Goal: Register for event/course

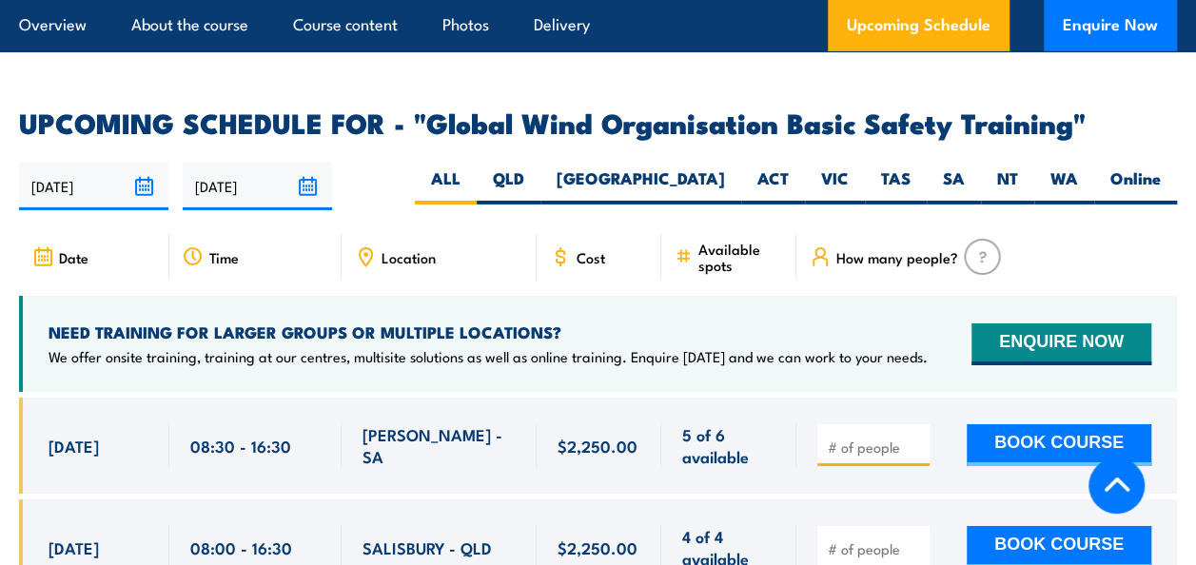
scroll to position [3084, 0]
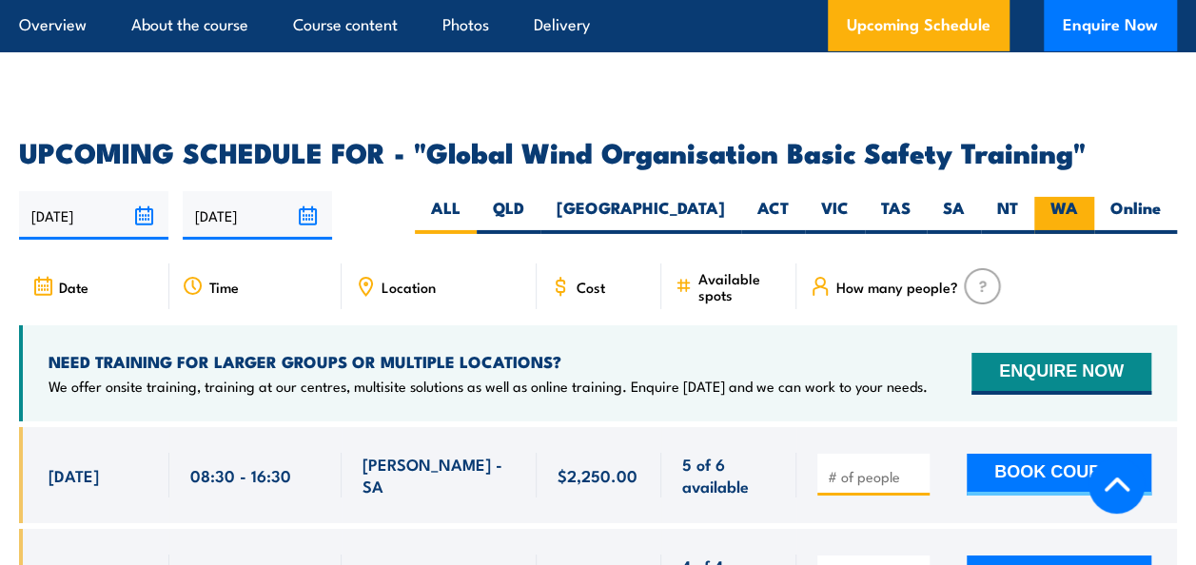
click at [1059, 197] on label "WA" at bounding box center [1065, 215] width 60 height 37
click at [1078, 197] on input "WA" at bounding box center [1084, 203] width 12 height 12
radio input "true"
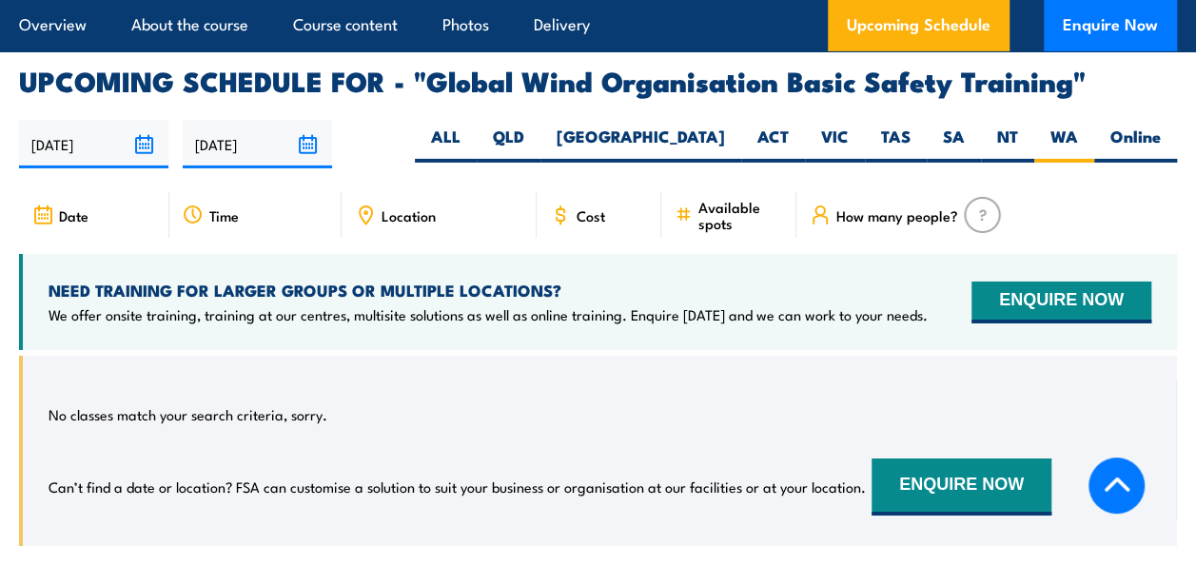
scroll to position [3079, 0]
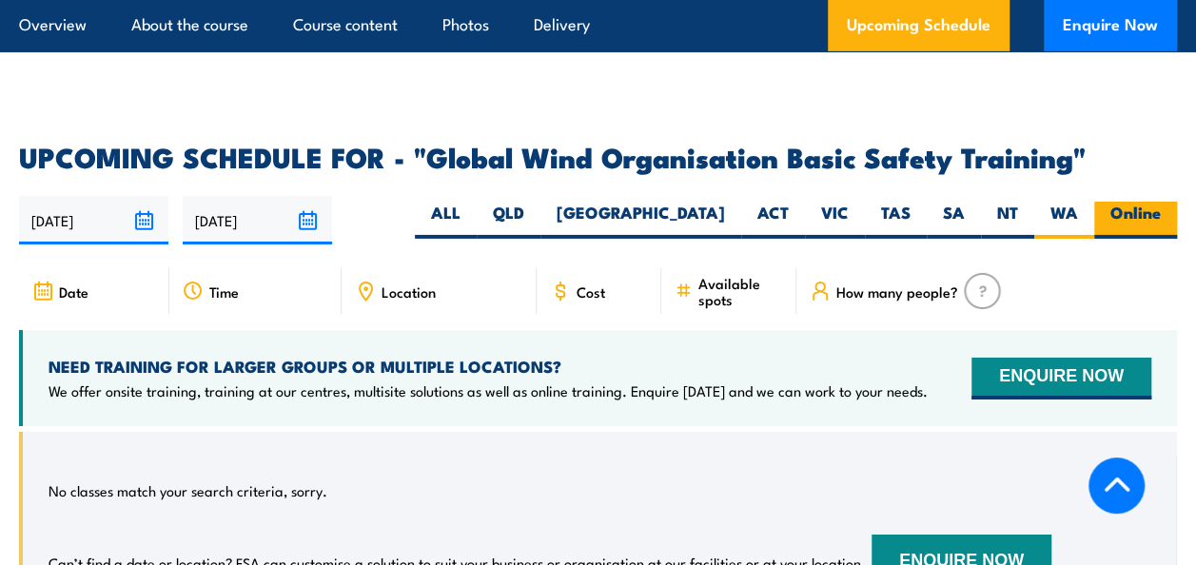
click at [1117, 202] on label "Online" at bounding box center [1135, 220] width 83 height 37
click at [1161, 202] on input "Online" at bounding box center [1167, 208] width 12 height 12
radio input "true"
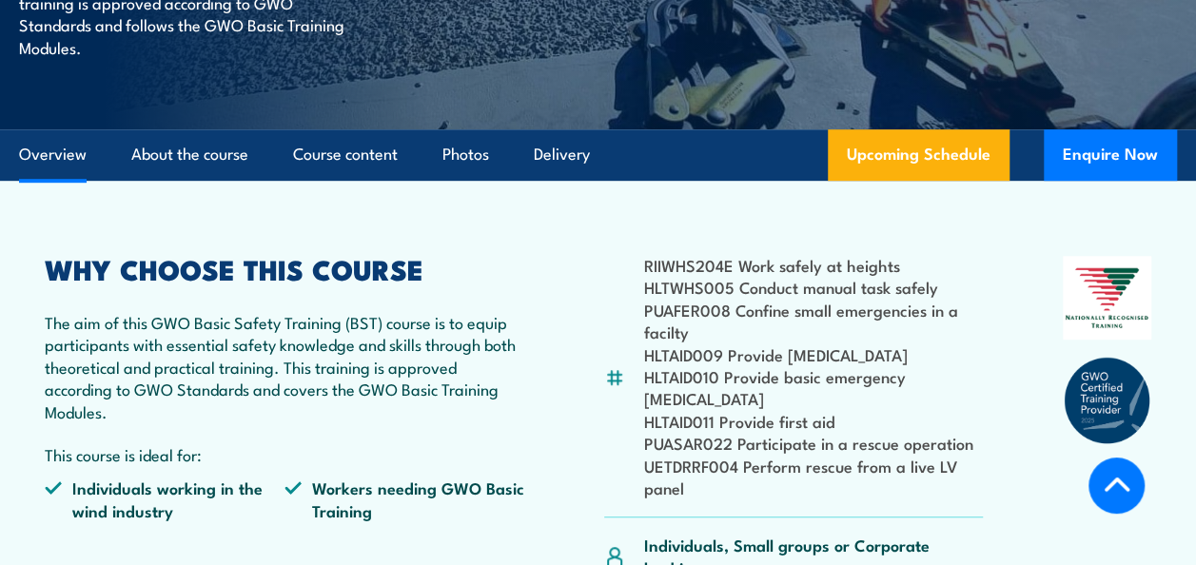
scroll to position [495, 0]
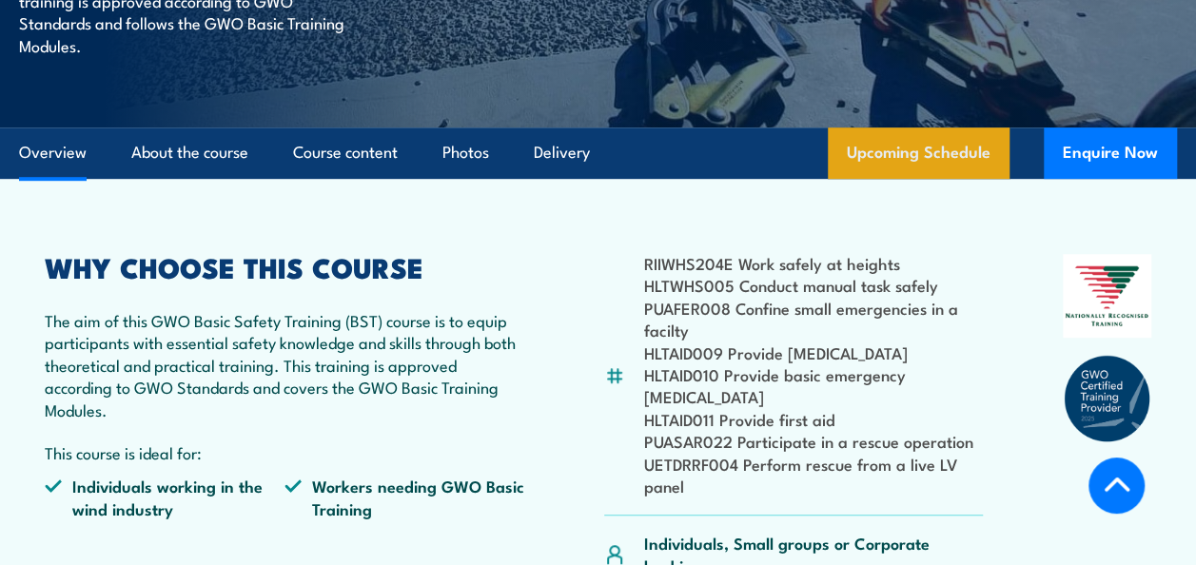
click at [891, 155] on link "Upcoming Schedule" at bounding box center [919, 153] width 182 height 51
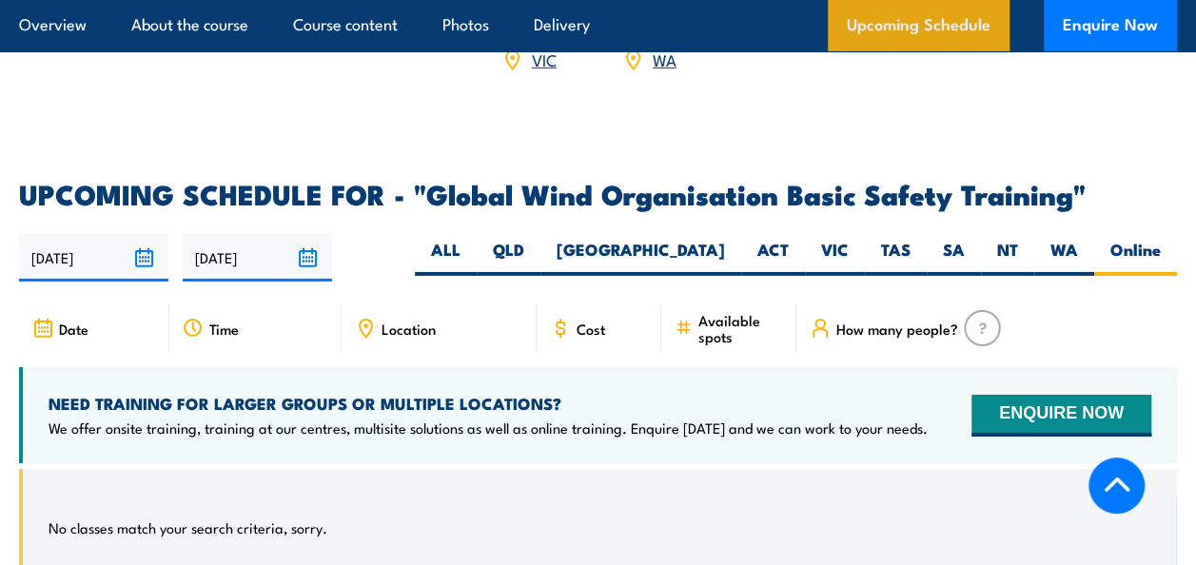
scroll to position [3193, 0]
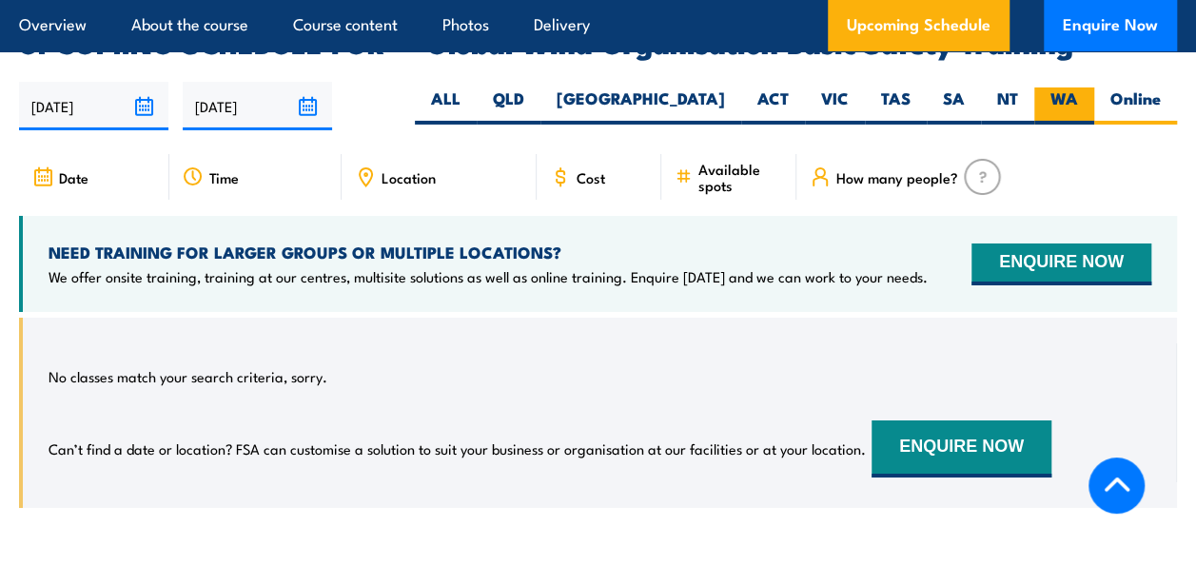
click at [1055, 88] on label "WA" at bounding box center [1065, 106] width 60 height 37
click at [1078, 88] on input "WA" at bounding box center [1084, 94] width 12 height 12
radio input "true"
